Goal: Task Accomplishment & Management: Complete application form

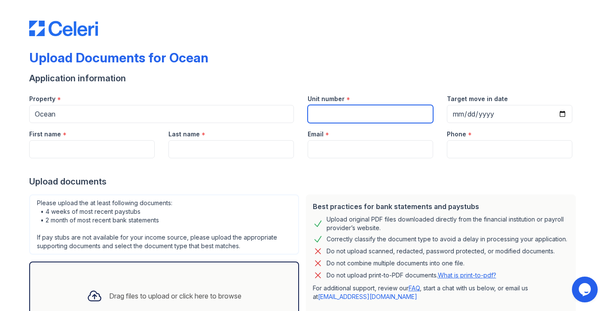
click at [328, 111] on input "Unit number" at bounding box center [370, 114] width 125 height 18
type input "1616"
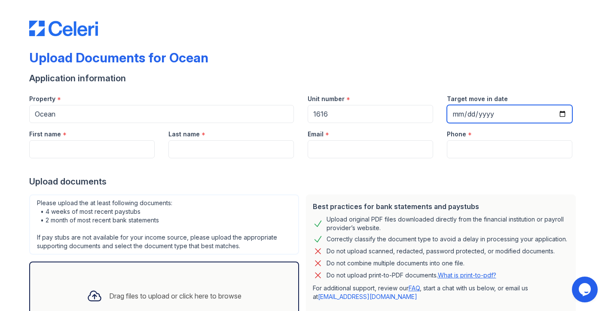
click at [495, 118] on input "Target move in date" at bounding box center [509, 114] width 125 height 18
click at [564, 115] on input "Target move in date" at bounding box center [509, 114] width 125 height 18
type input "[DATE]"
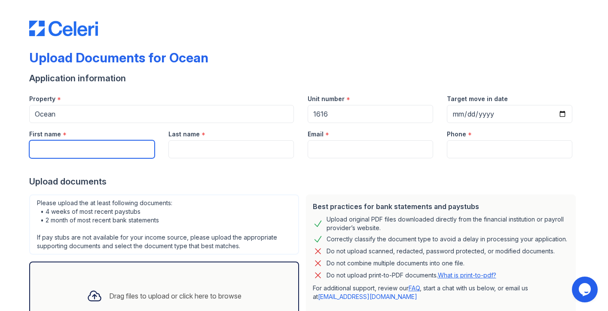
click at [117, 142] on input "First name" at bounding box center [91, 149] width 125 height 18
type input "Lily"
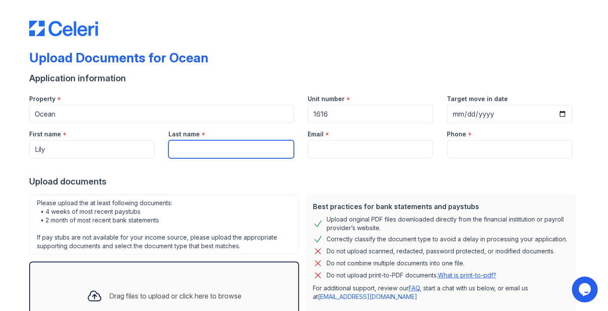
type input "[PERSON_NAME]"
type input "[EMAIL_ADDRESS][DOMAIN_NAME]"
type input "2036093370"
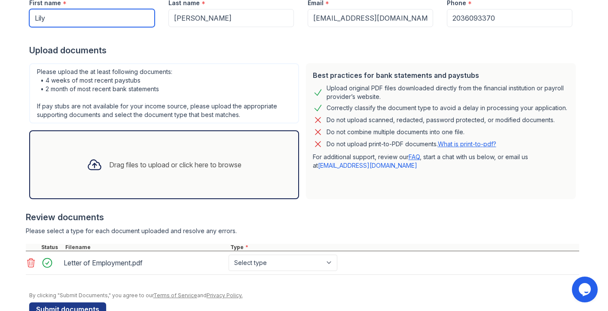
scroll to position [153, 0]
